Goal: Information Seeking & Learning: Find specific fact

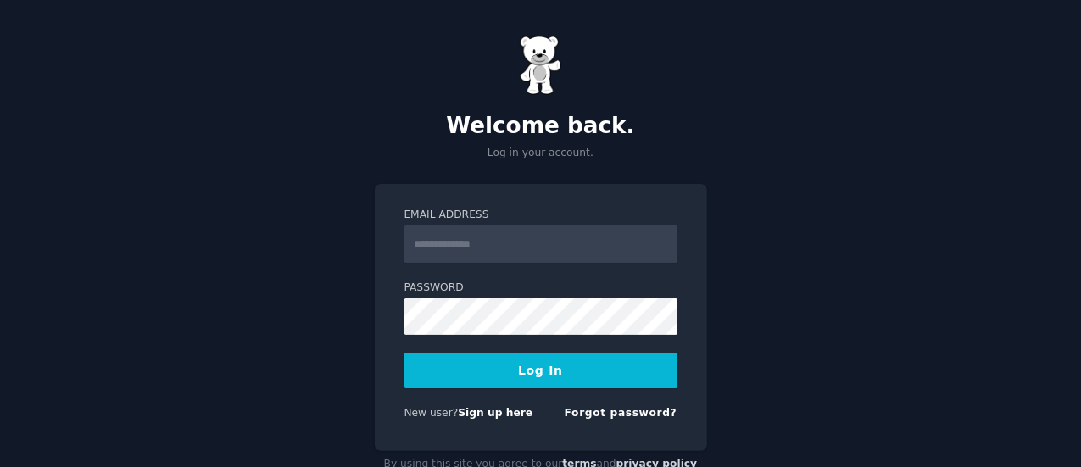
click at [404, 263] on nordpass-icon at bounding box center [404, 263] width 0 height 0
click at [575, 252] on input "Email Address" at bounding box center [540, 243] width 273 height 37
click at [0, 466] on nordpass-autofill-portal at bounding box center [0, 467] width 0 height 0
type input "**********"
click at [531, 365] on button "Log In" at bounding box center [540, 371] width 273 height 36
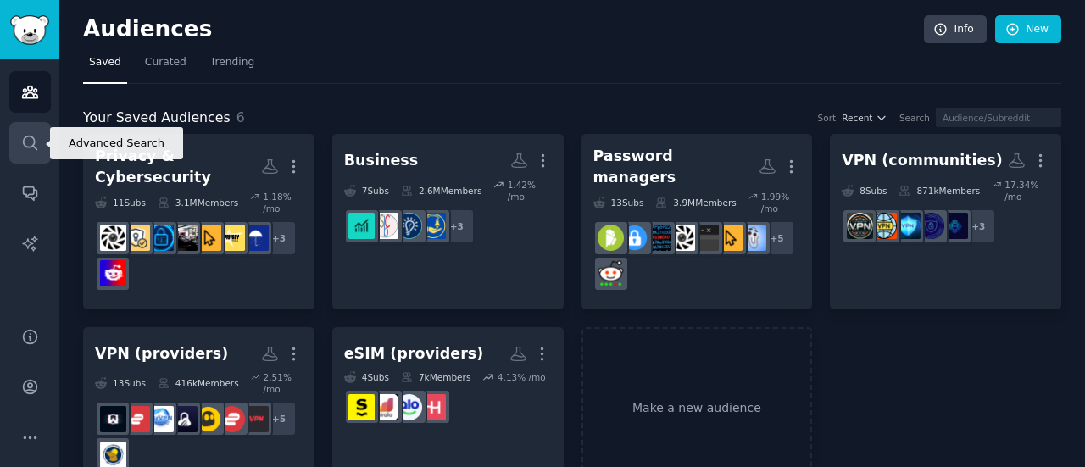
click at [37, 147] on icon "Sidebar" at bounding box center [30, 143] width 18 height 18
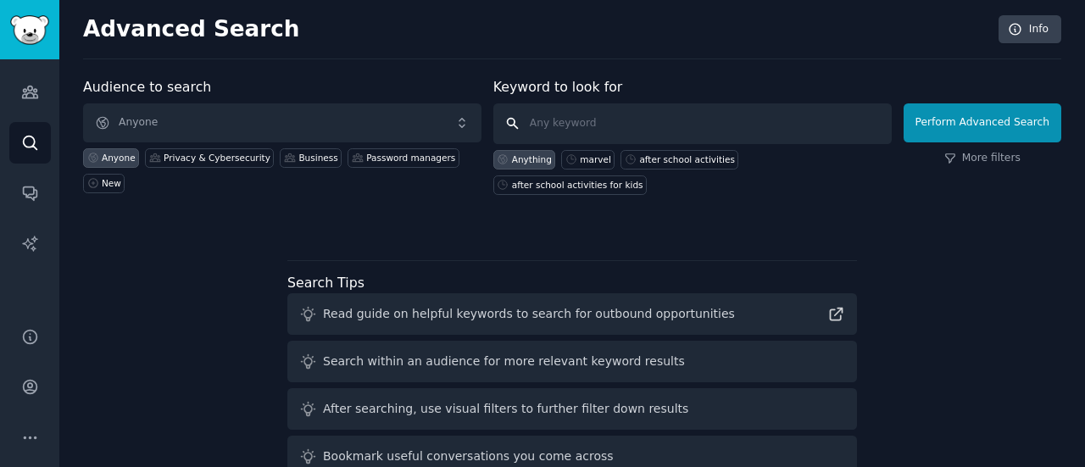
click at [637, 110] on input "text" at bounding box center [692, 123] width 398 height 41
type input "us open"
click button "Perform Advanced Search" at bounding box center [983, 122] width 158 height 39
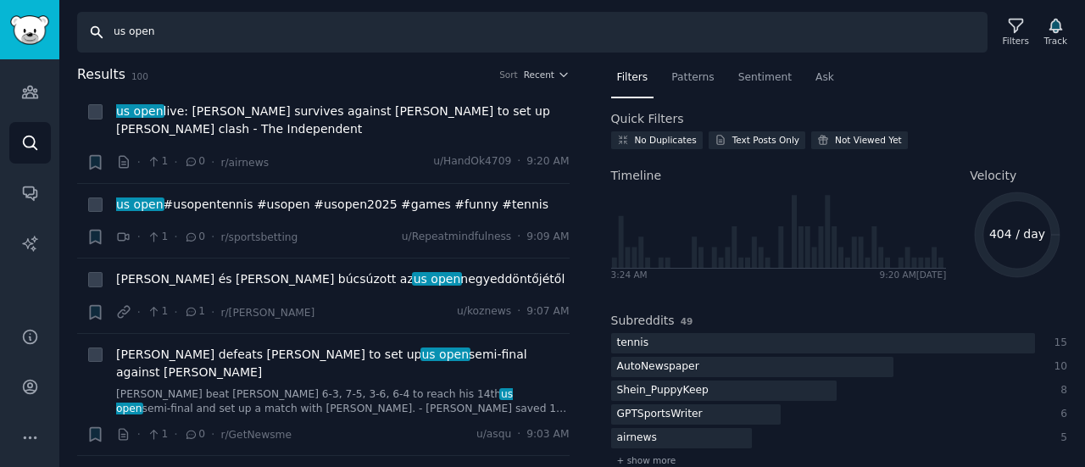
click at [205, 36] on input "us open" at bounding box center [532, 32] width 910 height 41
drag, startPoint x: 205, startPoint y: 37, endPoint x: 93, endPoint y: 41, distance: 111.9
click at [93, 41] on input "us open" at bounding box center [532, 32] width 910 height 41
type input "watch us open"
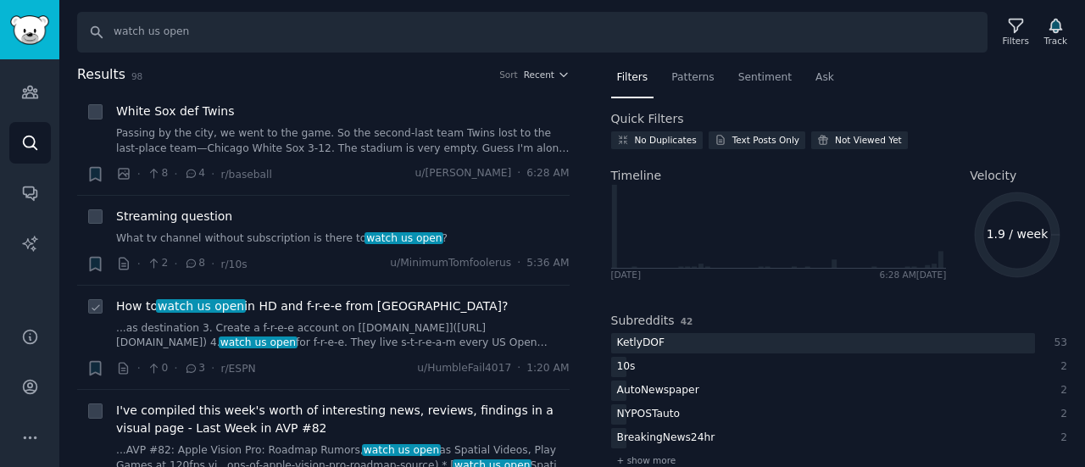
click at [221, 304] on span "watch us open" at bounding box center [201, 306] width 90 height 14
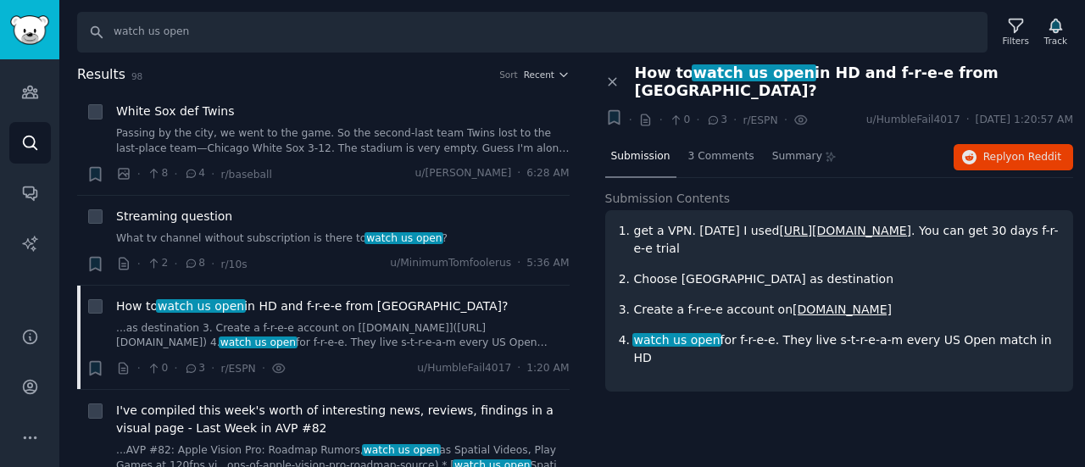
click at [750, 75] on span "watch us open" at bounding box center [754, 72] width 125 height 17
click at [363, 335] on link "...as destination 3. Create a f-r-e-e account on [www.9now.com.au](http://www.9…" at bounding box center [342, 336] width 453 height 30
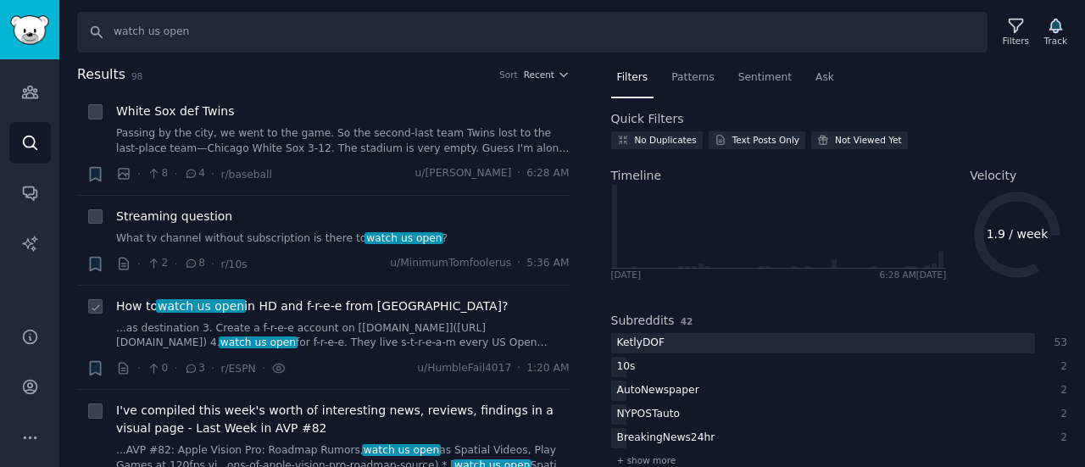
click at [255, 303] on span "How to watch us open in HD and f-r-e-e from US?" at bounding box center [312, 306] width 392 height 18
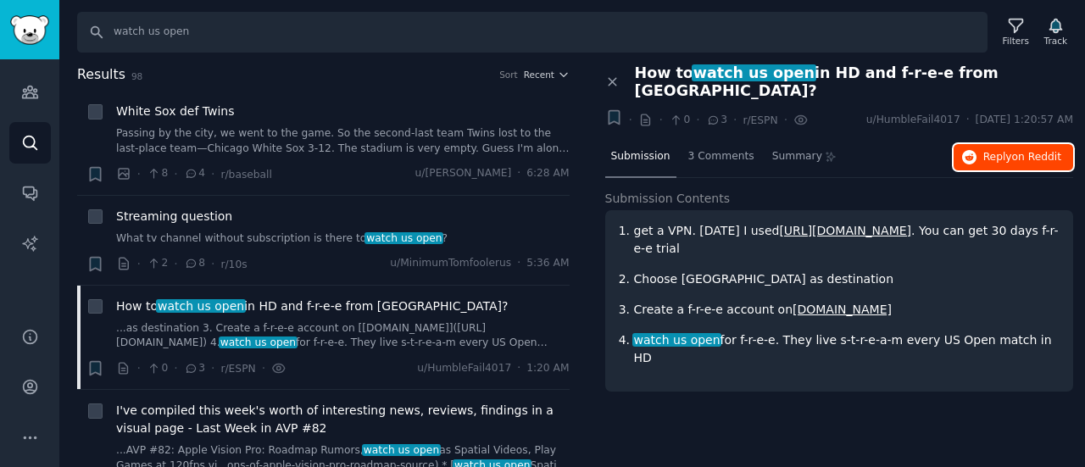
click at [1002, 150] on span "Reply on Reddit" at bounding box center [1022, 157] width 78 height 15
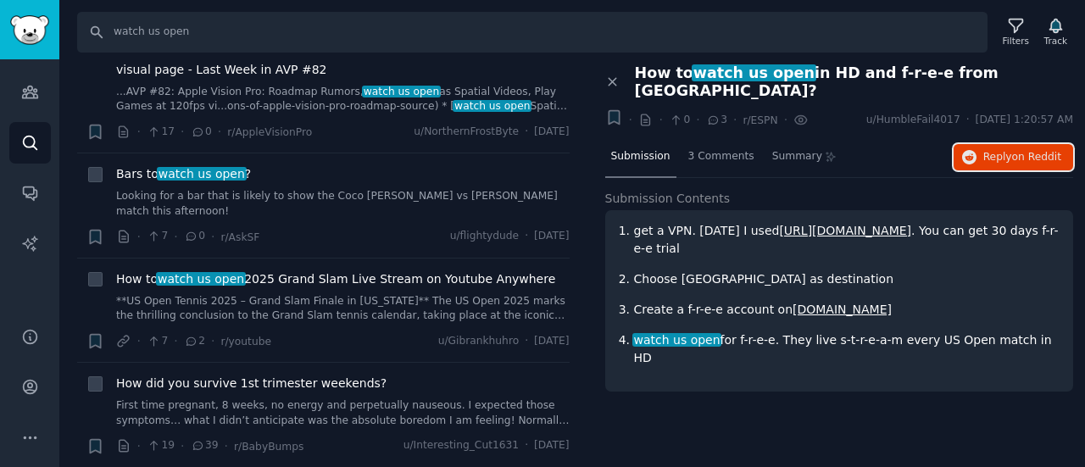
scroll to position [509, 0]
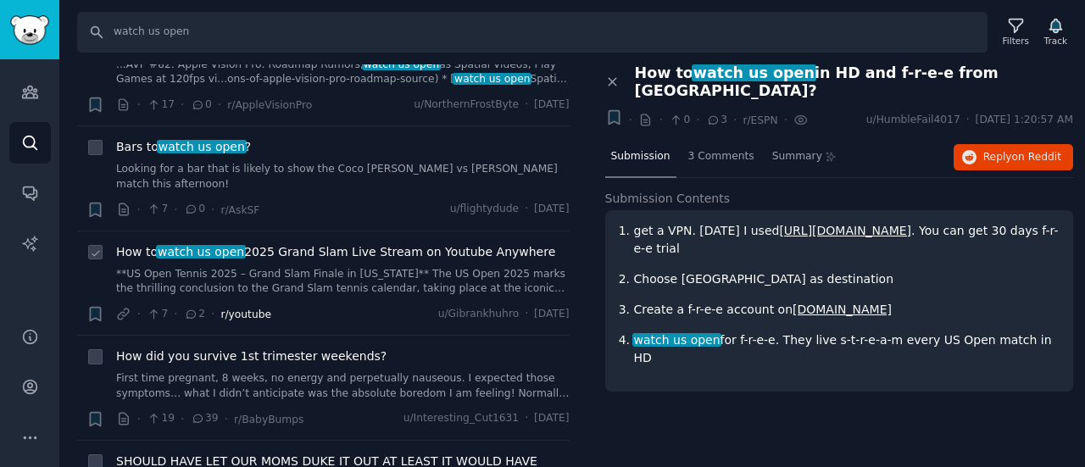
click at [242, 309] on span "r/youtube" at bounding box center [245, 315] width 51 height 12
click at [238, 247] on div "How to watch us open 2025 Grand Slam Live Stream on Youtube Anywhere **US Open …" at bounding box center [342, 269] width 453 height 53
click at [247, 281] on div "How to watch us open 2025 Grand Slam Live Stream on Youtube Anywhere **US Open …" at bounding box center [342, 283] width 453 height 81
click at [248, 275] on link "**US Open Tennis 2025 – Grand Slam Finale in New York** The US Open 2025 marks …" at bounding box center [342, 282] width 453 height 30
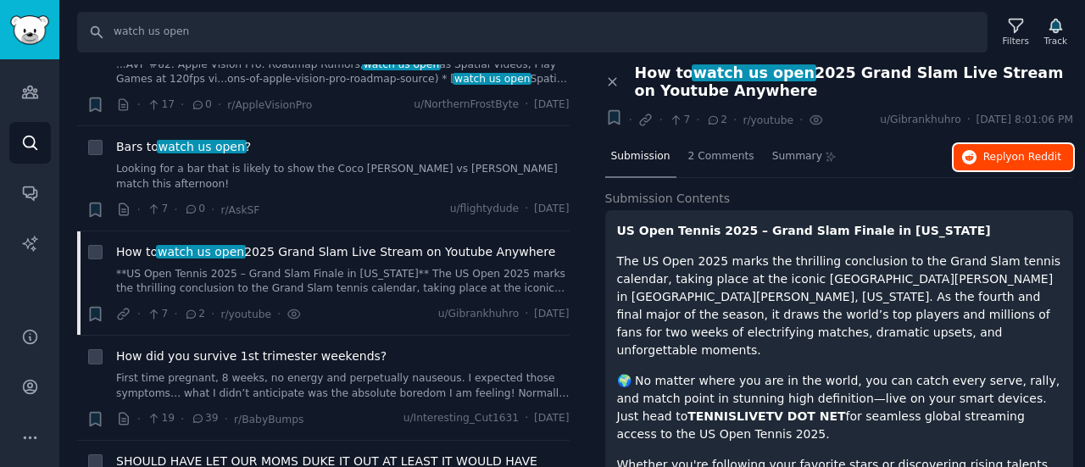
click at [1012, 152] on span "on Reddit" at bounding box center [1036, 157] width 49 height 12
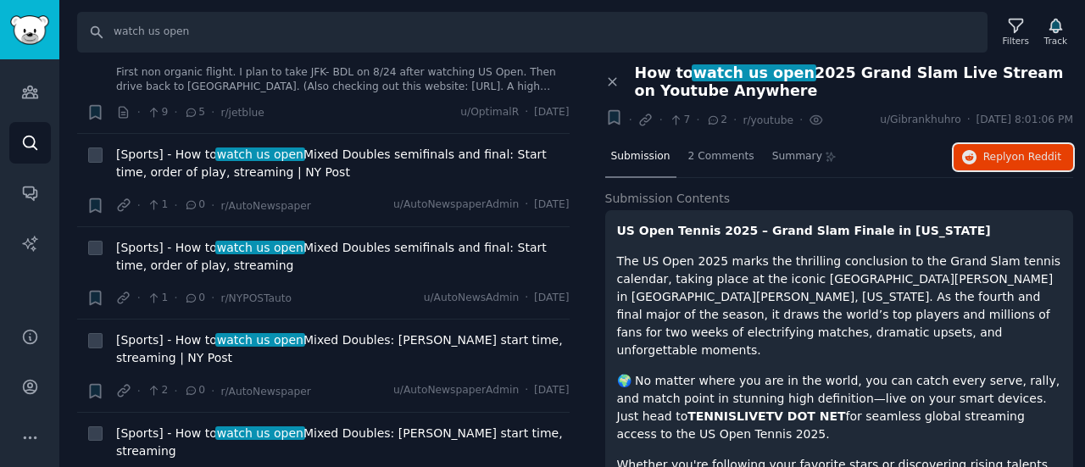
scroll to position [1610, 0]
